Goal: Transaction & Acquisition: Book appointment/travel/reservation

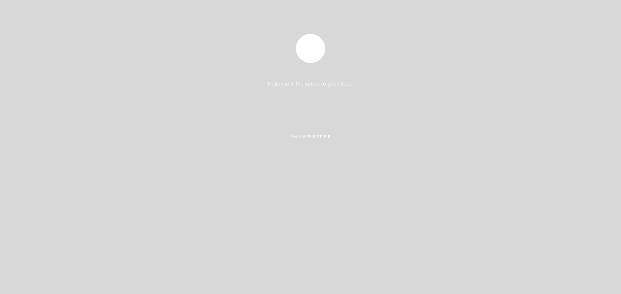
select select "es"
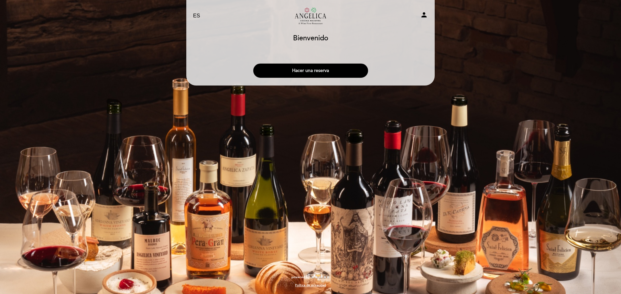
click at [321, 74] on button "Hacer una reserva" at bounding box center [310, 71] width 115 height 14
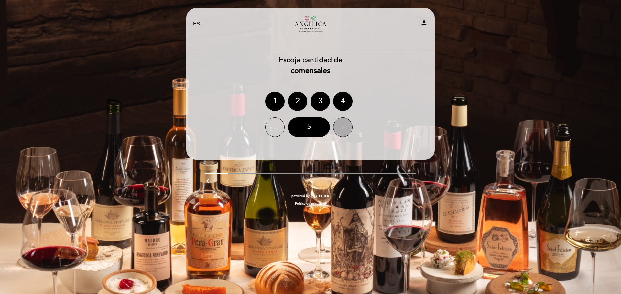
click at [350, 125] on div "+" at bounding box center [342, 127] width 19 height 19
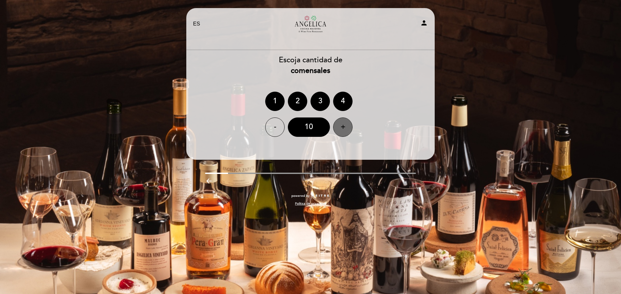
click at [350, 125] on div "+" at bounding box center [342, 127] width 19 height 19
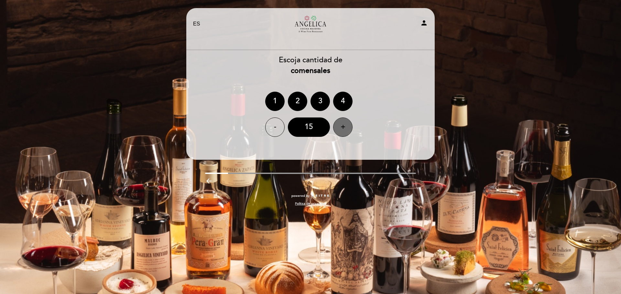
click at [350, 125] on div "+" at bounding box center [342, 127] width 19 height 19
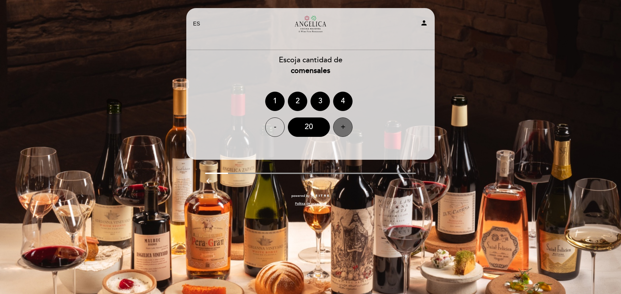
click at [350, 125] on div "+" at bounding box center [342, 127] width 19 height 19
